Goal: Check status: Check status

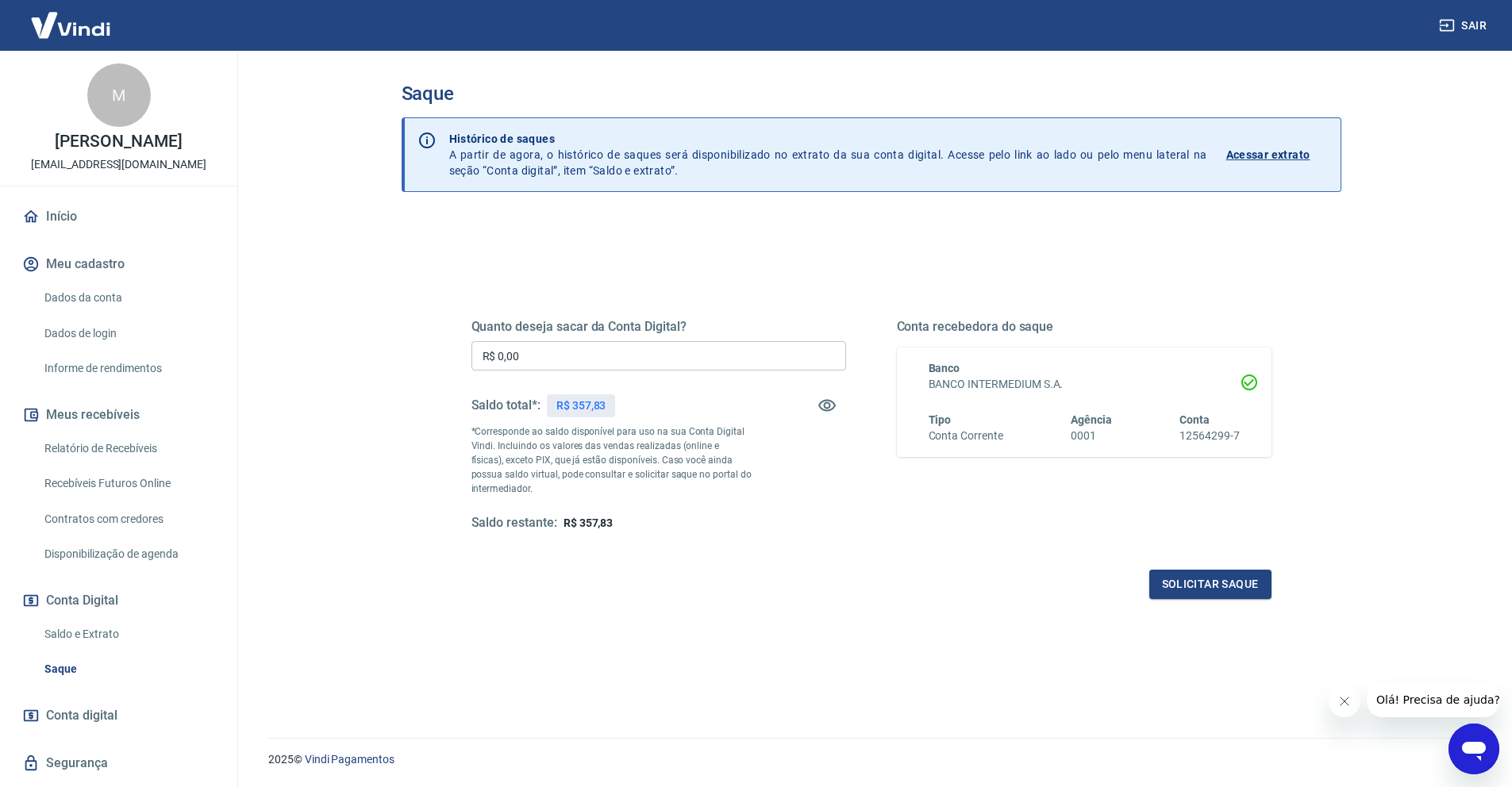
scroll to position [41, 0]
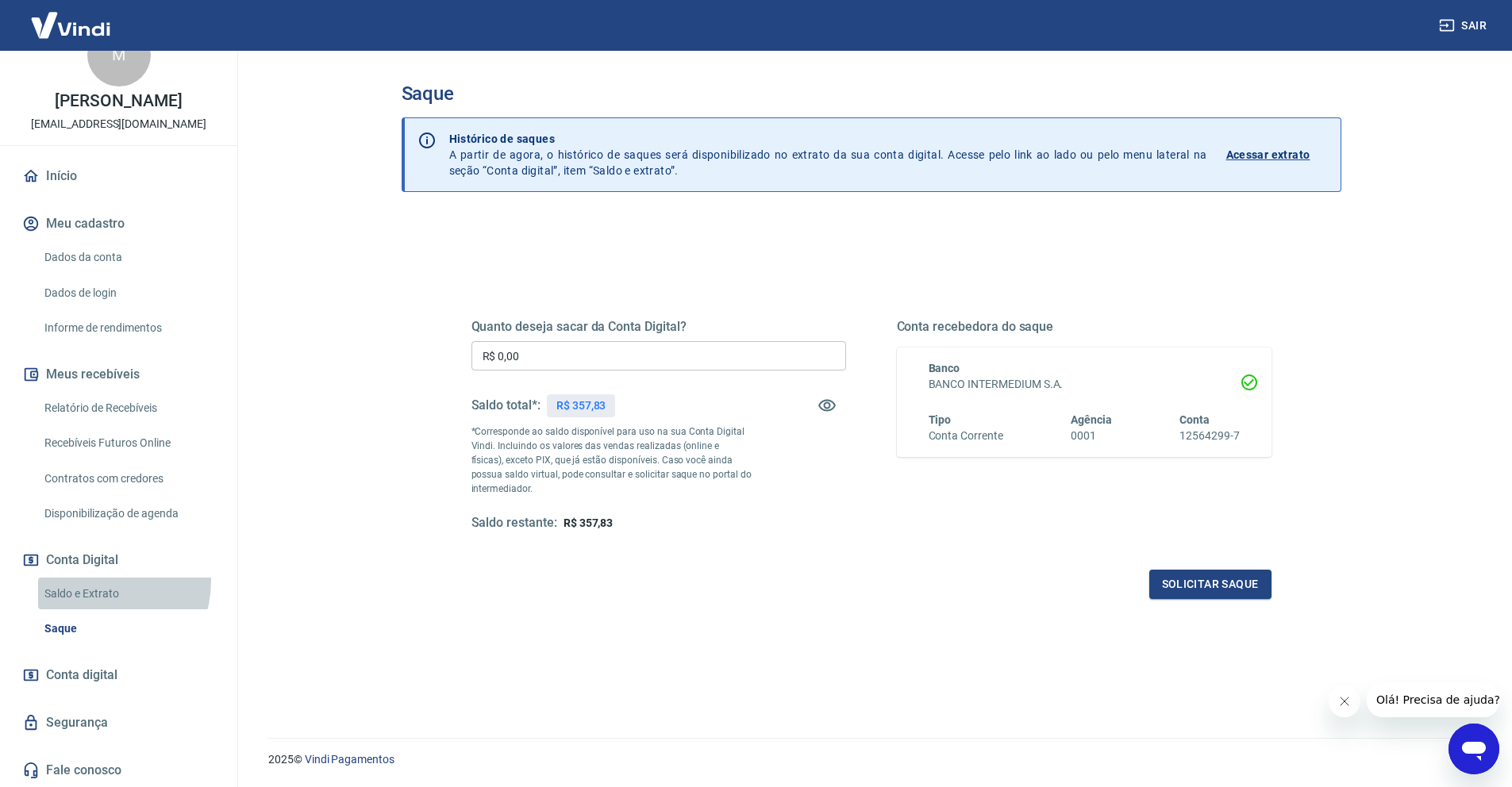
click at [100, 581] on link "Saldo e Extrato" at bounding box center [127, 593] width 180 height 32
